Goal: Browse casually

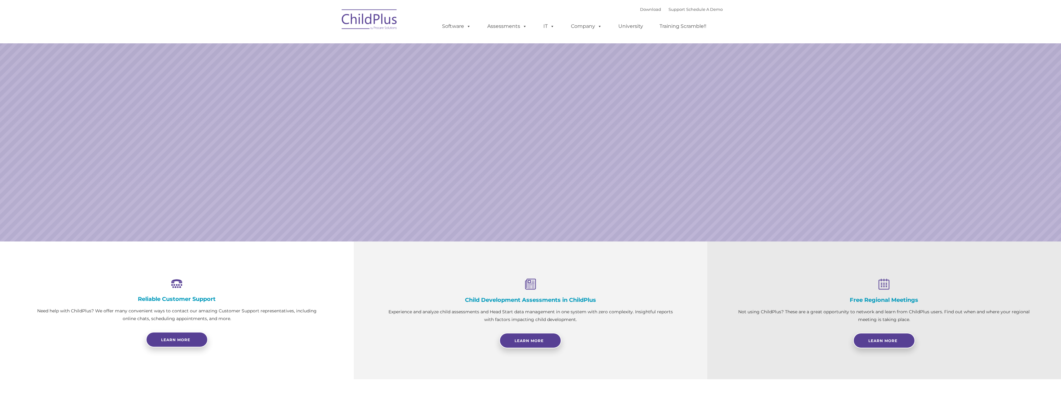
select select "MEDIUM"
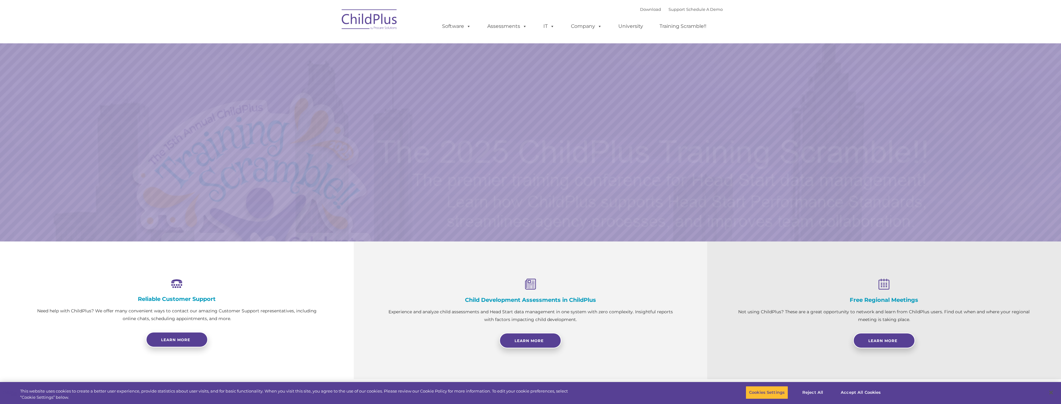
select select "MEDIUM"
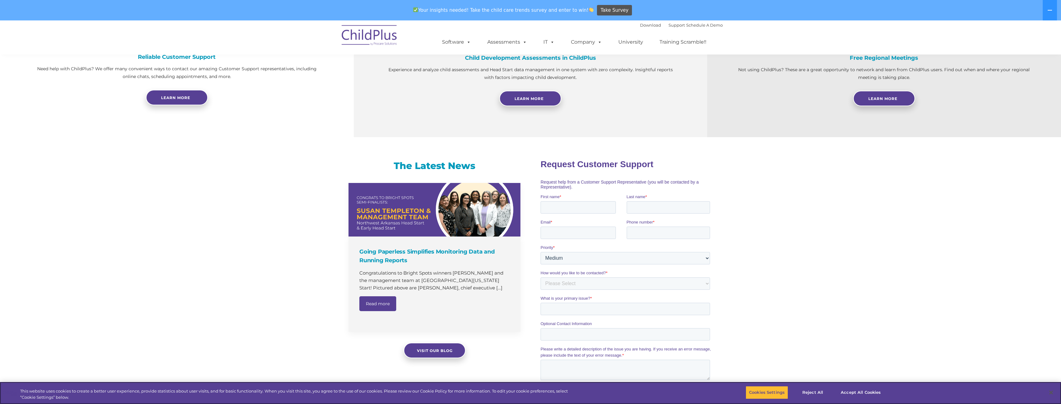
scroll to position [263, 0]
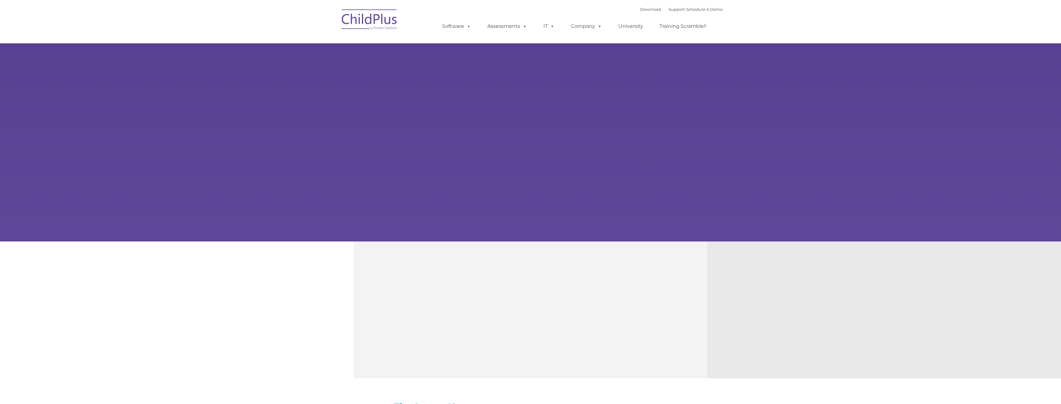
type input ""
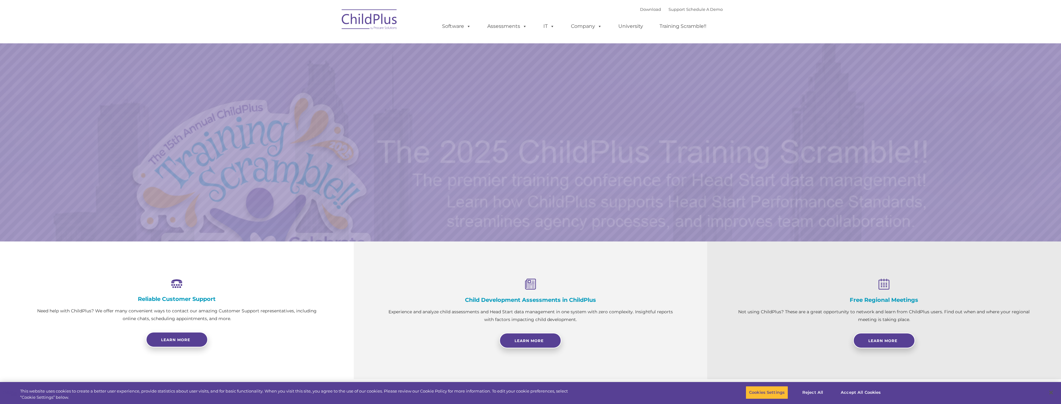
select select "MEDIUM"
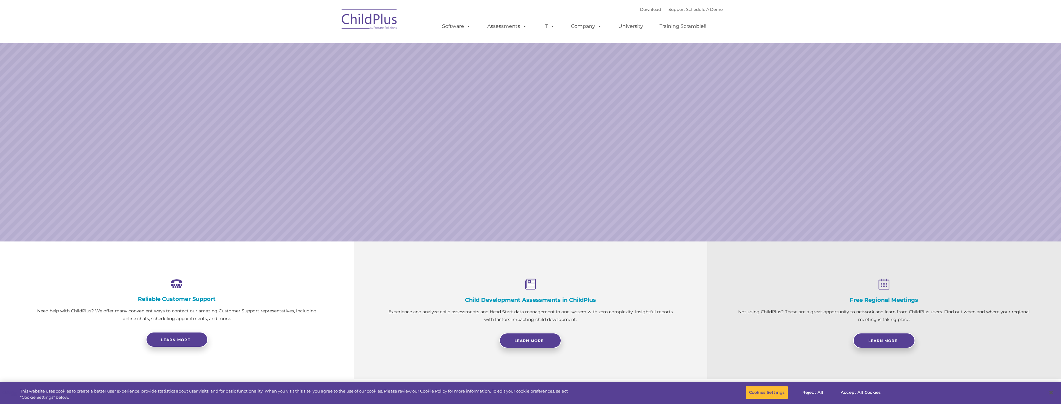
select select "MEDIUM"
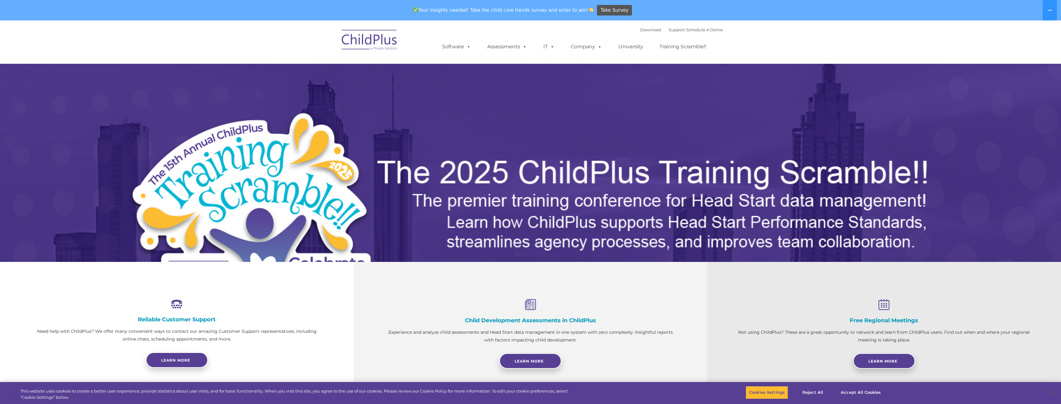
drag, startPoint x: 386, startPoint y: 38, endPoint x: 391, endPoint y: 50, distance: 12.5
click at [386, 39] on img at bounding box center [370, 40] width 62 height 31
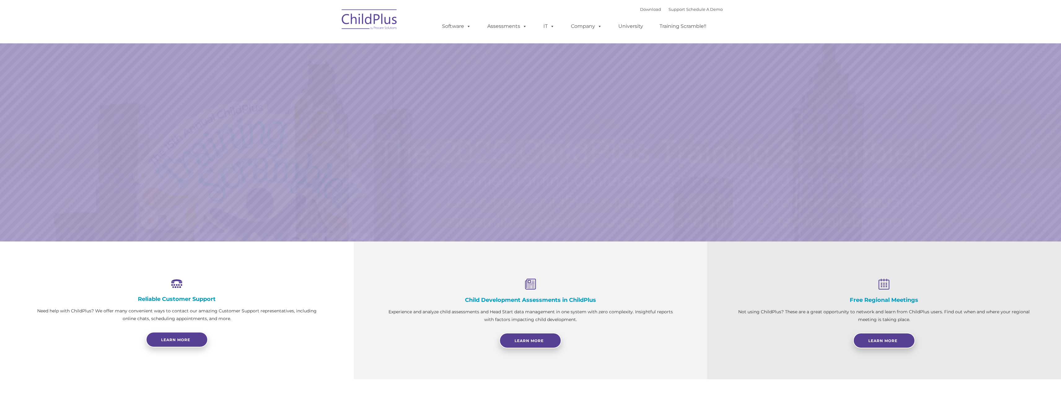
select select "MEDIUM"
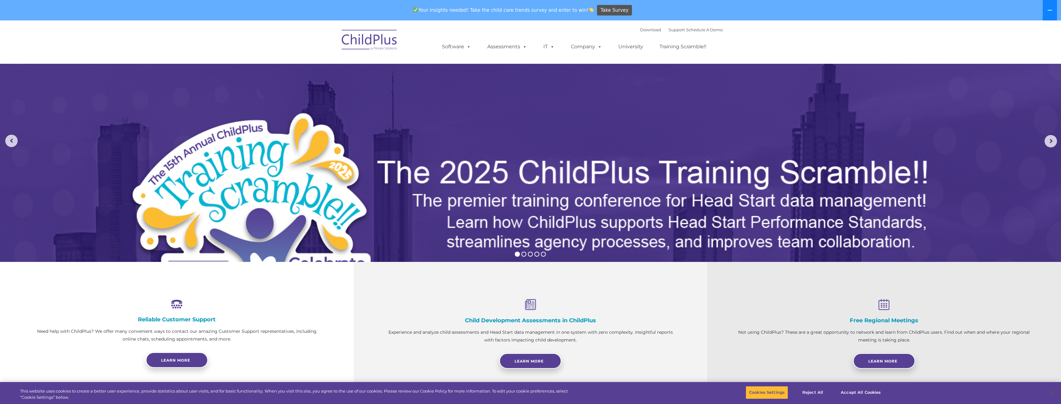
click at [1050, 9] on icon at bounding box center [1049, 10] width 5 height 5
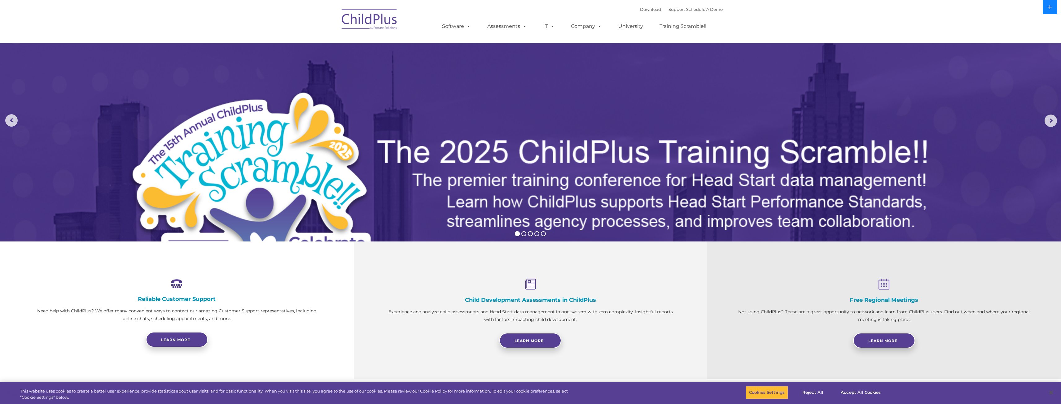
click at [1050, 9] on icon at bounding box center [1049, 7] width 4 height 4
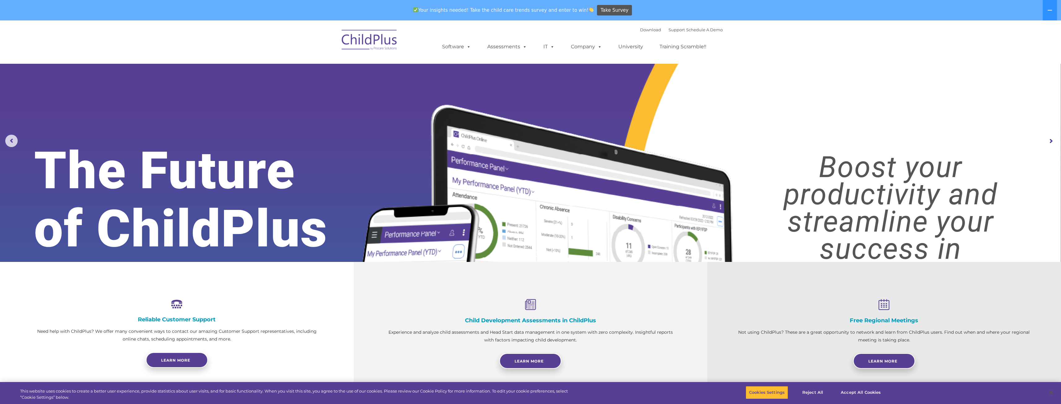
click at [1053, 138] on rs-arrow at bounding box center [1050, 141] width 12 height 12
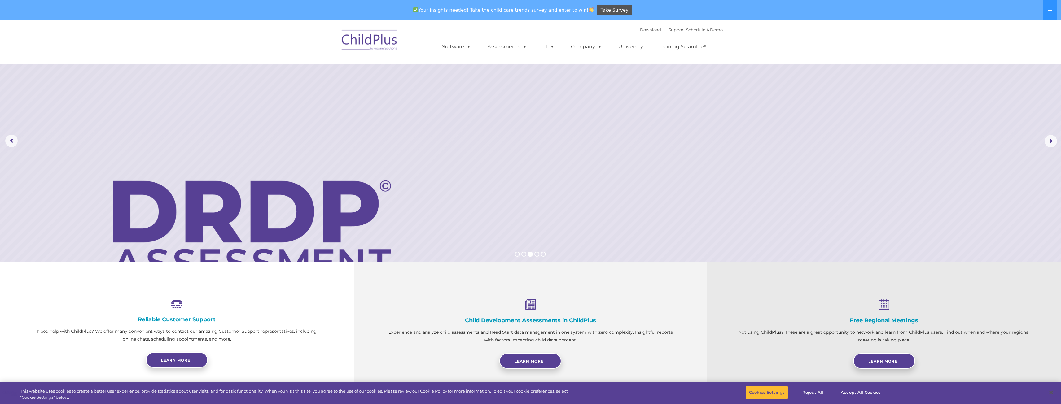
click at [1042, 140] on rs-layer at bounding box center [530, 141] width 1061 height 242
